Goal: Find specific page/section: Find specific page/section

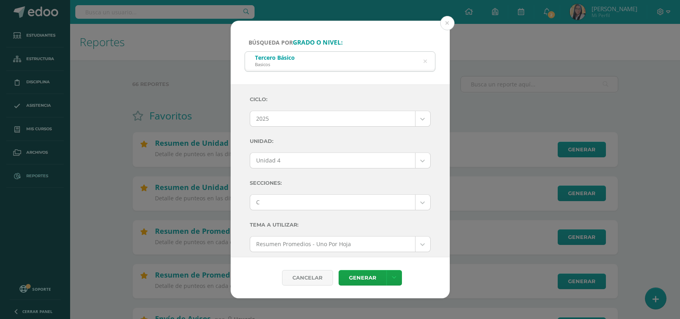
select select "Unidad 4"
select select "C"
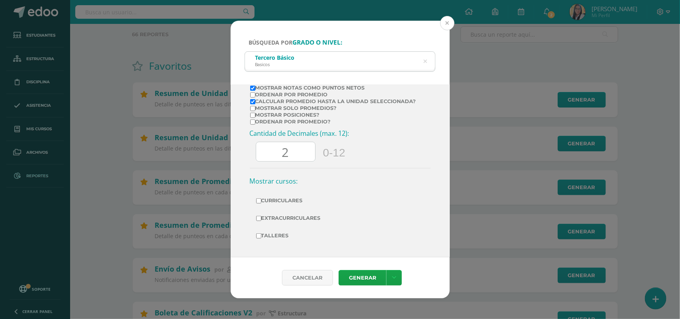
click at [451, 24] on button at bounding box center [447, 23] width 14 height 14
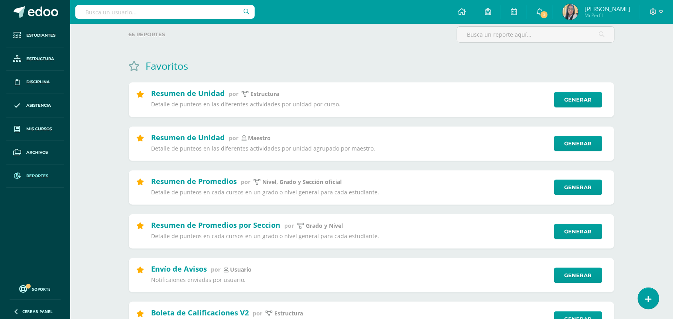
click at [102, 13] on input "text" at bounding box center [164, 12] width 179 height 14
click at [96, 14] on input "text" at bounding box center [164, 12] width 179 height 14
type input "LUIS MARTINEZ"
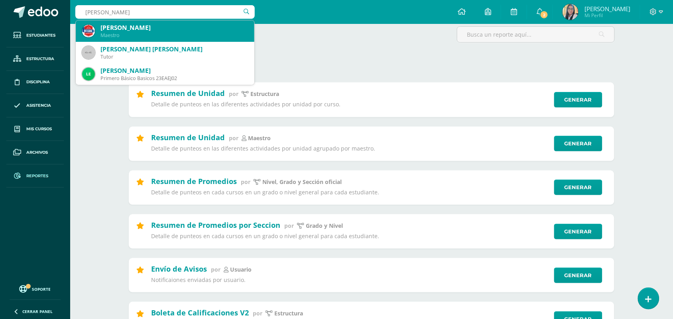
click at [138, 25] on div "Luis Fernando Martinez" at bounding box center [173, 28] width 147 height 8
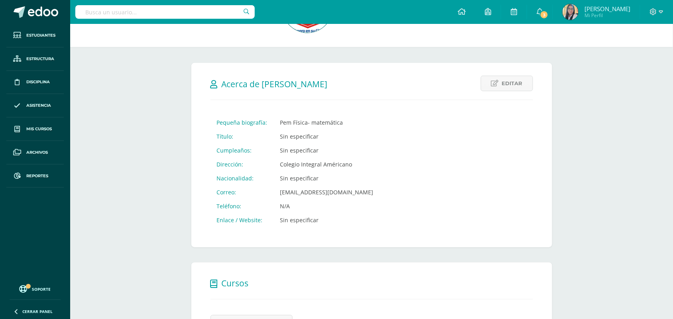
scroll to position [260, 0]
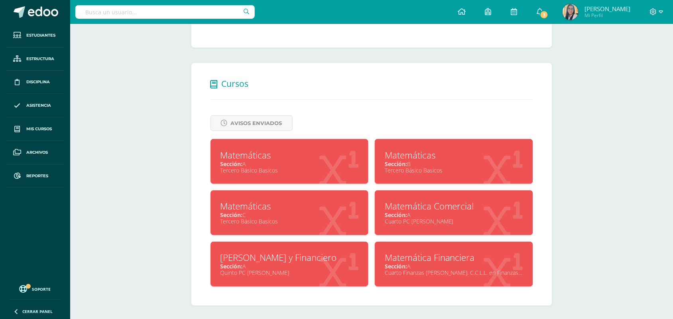
click at [248, 167] on div "Tercero Básico Basicos" at bounding box center [289, 171] width 138 height 8
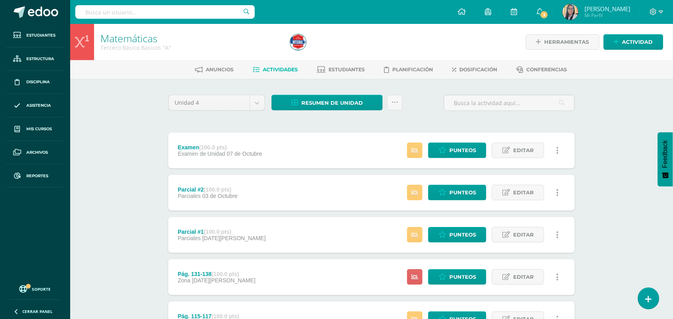
click at [557, 148] on icon at bounding box center [557, 150] width 2 height 9
click at [517, 150] on span "Editar" at bounding box center [523, 150] width 21 height 15
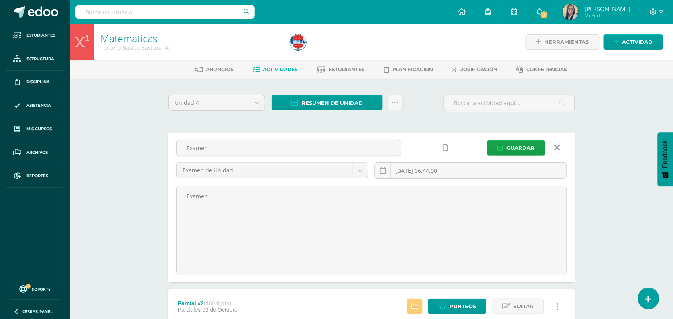
click at [559, 148] on icon at bounding box center [558, 148] width 6 height 9
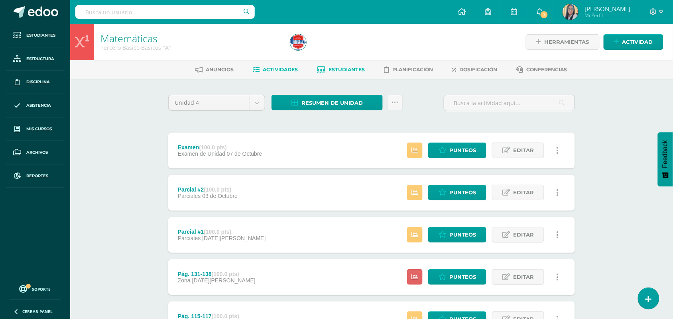
click at [337, 67] on span "Estudiantes" at bounding box center [347, 70] width 36 height 6
